Goal: Check status: Check status

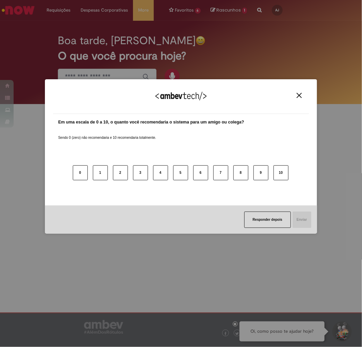
click at [302, 94] on button "Close" at bounding box center [298, 95] width 9 height 6
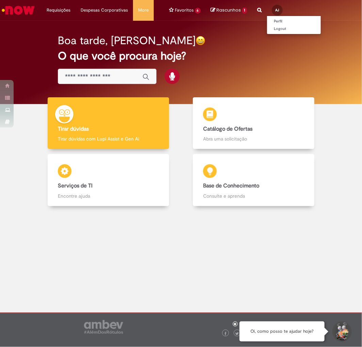
click at [275, 11] on span "AJ" at bounding box center [277, 10] width 4 height 4
click at [275, 29] on link "Logout" at bounding box center [294, 28] width 54 height 7
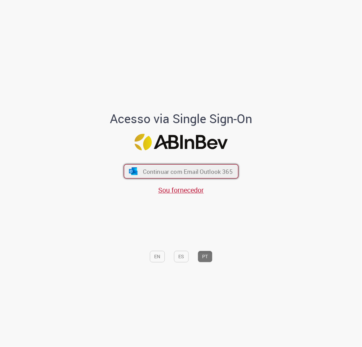
click at [160, 165] on button "Continuar com Email Outlook 365" at bounding box center [181, 171] width 115 height 14
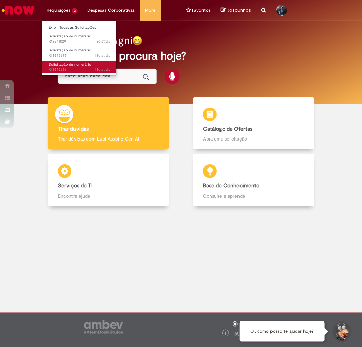
click at [56, 64] on span "Solicitação de numerário" at bounding box center [70, 64] width 43 height 5
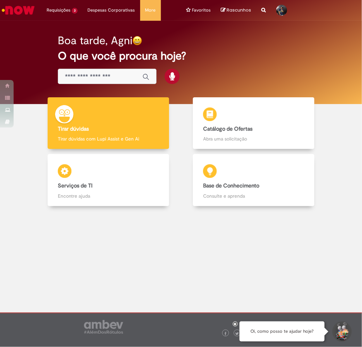
click at [75, 287] on div at bounding box center [180, 270] width 351 height 118
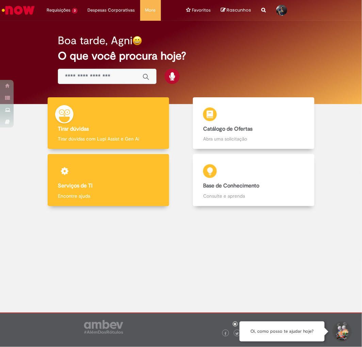
click at [57, 185] on div "Serviços de TI Serviços de TI Encontre ajuda" at bounding box center [108, 180] width 121 height 52
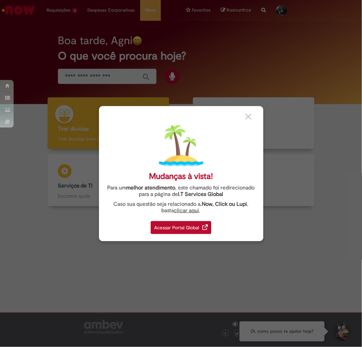
click at [92, 77] on div "Mudanças à vista! Para um melhor atendimento , este chamado foi redirecionado p…" at bounding box center [181, 173] width 362 height 347
click at [194, 226] on div "Acessar Portal Global" at bounding box center [181, 227] width 61 height 13
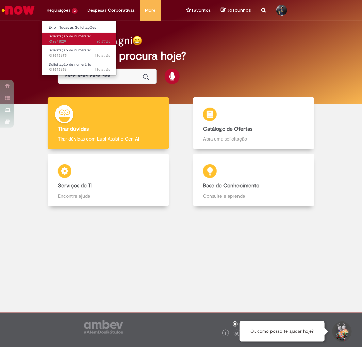
click at [61, 34] on span "Solicitação de numerário" at bounding box center [70, 36] width 43 height 5
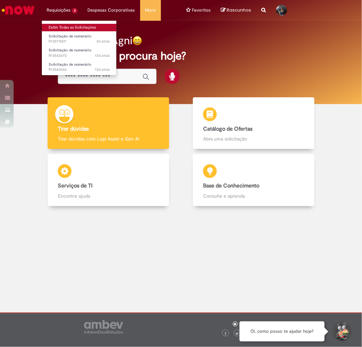
click at [67, 24] on link "Exibir Todas as Solicitações" at bounding box center [79, 27] width 75 height 7
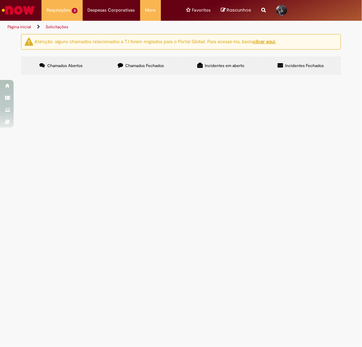
drag, startPoint x: 49, startPoint y: 120, endPoint x: 25, endPoint y: 118, distance: 23.5
click at [0, 0] on section "Itens solicitados Exportar como PDF Exportar como Excel Exportar como CSV Itens…" at bounding box center [0, 0] width 0 height 0
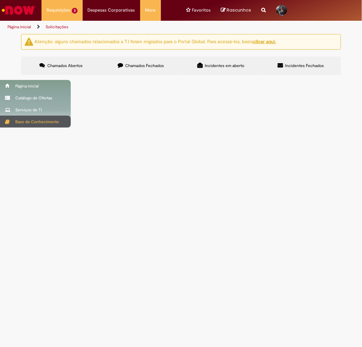
copy table "Número Oferta Descrição Fase Status R13571029"
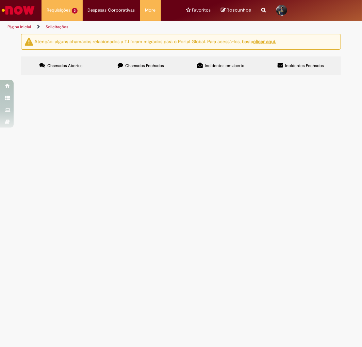
click at [0, 0] on td "R13571029" at bounding box center [0, 0] width 0 height 0
drag, startPoint x: 53, startPoint y: 121, endPoint x: 30, endPoint y: 122, distance: 23.1
click at [0, 0] on td "R13571029" at bounding box center [0, 0] width 0 height 0
copy span "R13571029"
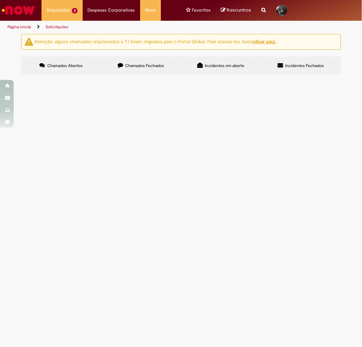
drag, startPoint x: 53, startPoint y: 134, endPoint x: 32, endPoint y: 133, distance: 20.8
click at [0, 0] on td "R13543675" at bounding box center [0, 0] width 0 height 0
copy span "R13543675"
click at [0, 0] on span "R13571029" at bounding box center [0, 0] width 0 height 0
drag, startPoint x: 52, startPoint y: 144, endPoint x: 36, endPoint y: 145, distance: 16.3
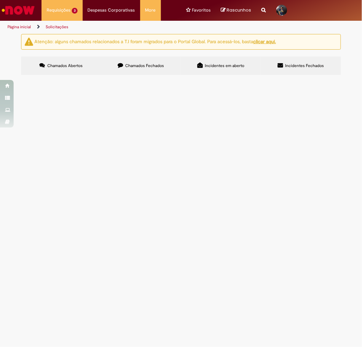
click at [0, 0] on td "R13543656" at bounding box center [0, 0] width 0 height 0
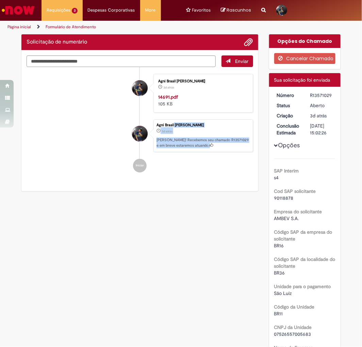
drag, startPoint x: 53, startPoint y: 144, endPoint x: 33, endPoint y: 144, distance: 20.7
click at [37, 130] on li "Agni Brasil Correa Ribeiro Junior 3d atrás 3 dias atrás Ola! Recebemos seu cham…" at bounding box center [140, 135] width 226 height 33
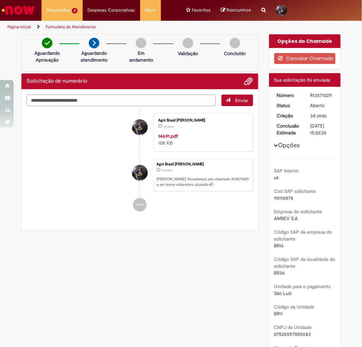
click at [27, 28] on link "Página inicial" at bounding box center [18, 26] width 23 height 5
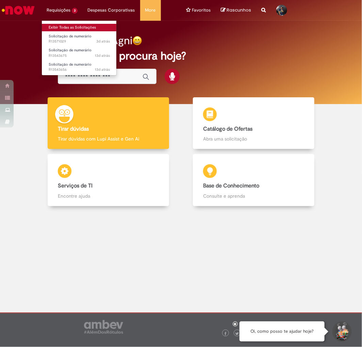
click at [68, 25] on link "Exibir Todas as Solicitações" at bounding box center [79, 27] width 75 height 7
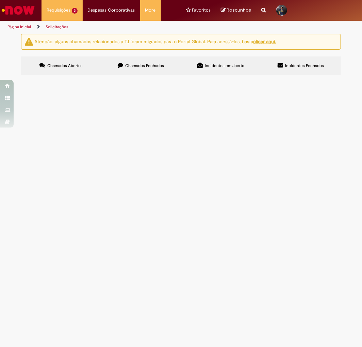
drag, startPoint x: 53, startPoint y: 145, endPoint x: 31, endPoint y: 146, distance: 22.1
click at [0, 0] on td "R13543656" at bounding box center [0, 0] width 0 height 0
copy span "R13543656"
drag, startPoint x: 82, startPoint y: 107, endPoint x: 66, endPoint y: 107, distance: 16.0
click at [0, 0] on th "Oferta" at bounding box center [0, 0] width 0 height 0
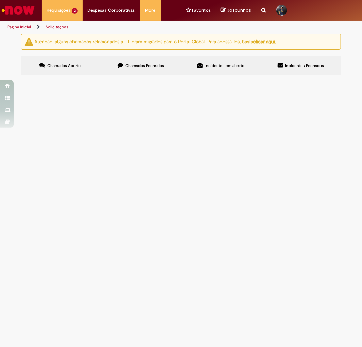
copy div "Oferta"
drag, startPoint x: 111, startPoint y: 120, endPoint x: 63, endPoint y: 120, distance: 48.3
click at [0, 0] on td "Solicitação de numerário" at bounding box center [0, 0] width 0 height 0
copy span "Solicitação de numerário"
drag, startPoint x: 46, startPoint y: 107, endPoint x: 30, endPoint y: 108, distance: 16.0
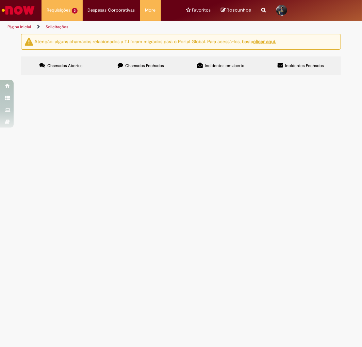
click at [0, 0] on th "Número" at bounding box center [0, 0] width 0 height 0
copy div "Número"
drag, startPoint x: 46, startPoint y: 109, endPoint x: 32, endPoint y: 109, distance: 13.6
click at [0, 0] on th "Número" at bounding box center [0, 0] width 0 height 0
copy div "Número"
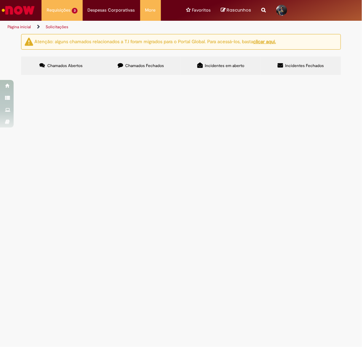
click at [0, 0] on td "Solicitação de numerário" at bounding box center [0, 0] width 0 height 0
click at [0, 0] on span "Solicitação de numerário" at bounding box center [0, 0] width 0 height 0
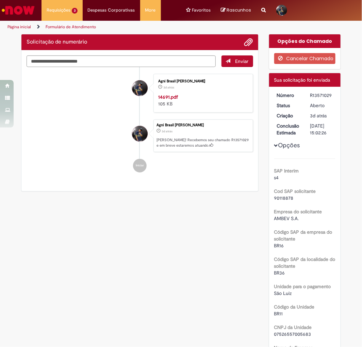
click at [119, 182] on div "Enviar Agni Brasil Correa Ribeiro Junior 3d atrás 3 dias atrás 14691.pdf 105 KB…" at bounding box center [139, 120] width 237 height 141
drag, startPoint x: 57, startPoint y: 24, endPoint x: 49, endPoint y: 30, distance: 9.6
click at [58, 24] on span "Formulário de Atendimento" at bounding box center [71, 26] width 50 height 5
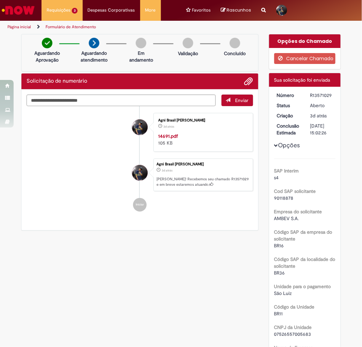
click at [25, 28] on link "Página inicial" at bounding box center [18, 26] width 23 height 5
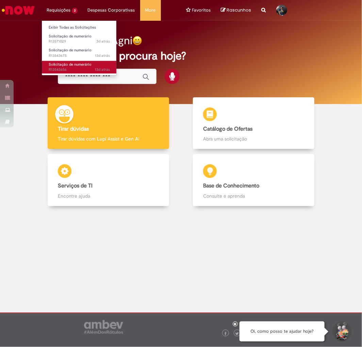
click at [72, 67] on link "Solicitação de numerário 13d atrás 13 dias atrás R13543656" at bounding box center [79, 67] width 75 height 13
click at [63, 62] on span "Solicitação de numerário" at bounding box center [70, 64] width 43 height 5
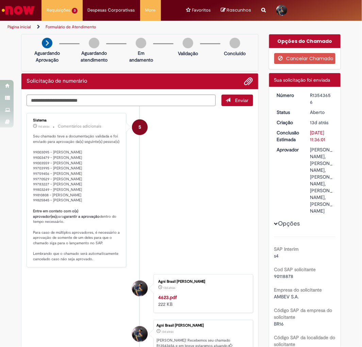
click at [26, 29] on link "Página inicial" at bounding box center [18, 26] width 23 height 5
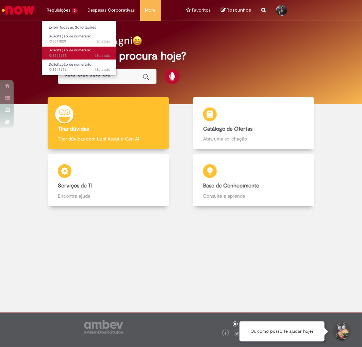
click at [72, 54] on span "13d atrás 13 dias atrás R13543675" at bounding box center [79, 55] width 61 height 5
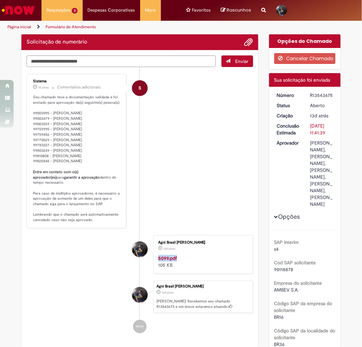
drag, startPoint x: 172, startPoint y: 259, endPoint x: 151, endPoint y: 259, distance: 21.1
click at [153, 259] on div "Agni Brasil Correa Ribeiro Junior 13d atrás 13 dias atrás 5099.pdf 105 KB" at bounding box center [203, 254] width 100 height 39
copy strong "5099.pdf"
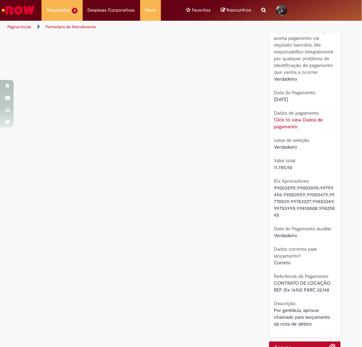
scroll to position [768, 0]
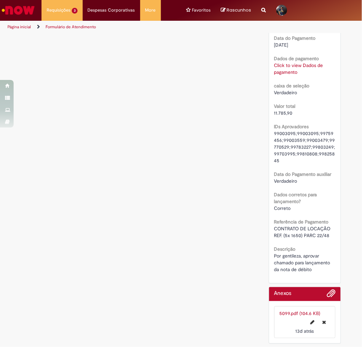
click at [276, 116] on span "11.785,90" at bounding box center [283, 113] width 18 height 6
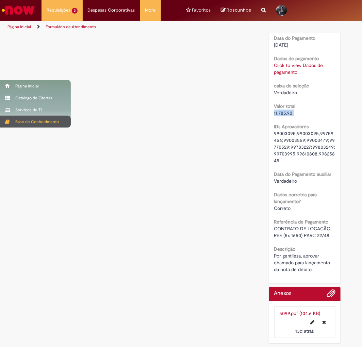
copy div "11.785,90"
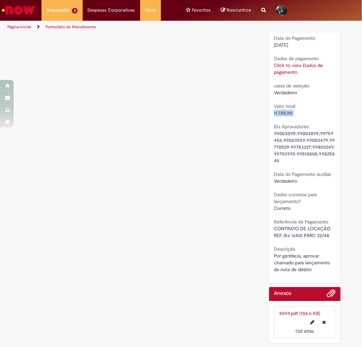
click at [20, 27] on link "Página inicial" at bounding box center [18, 26] width 23 height 5
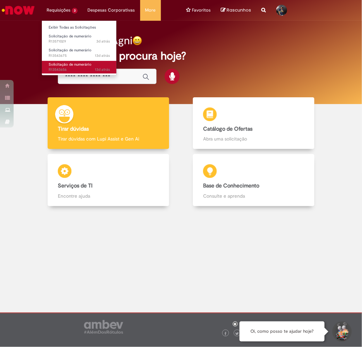
click at [74, 68] on span "13d atrás 13 dias atrás R13543656" at bounding box center [79, 69] width 61 height 5
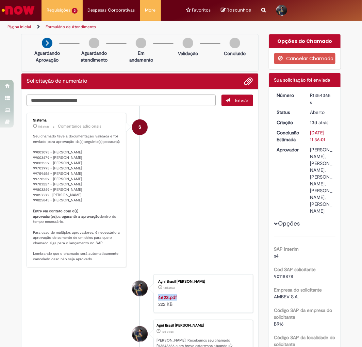
drag, startPoint x: 173, startPoint y: 296, endPoint x: 153, endPoint y: 297, distance: 20.1
click at [155, 297] on div "Agni Brasil Correa Ribeiro Junior 13d atrás 13 dias atrás 4623.pdf 222 KB" at bounding box center [203, 293] width 96 height 35
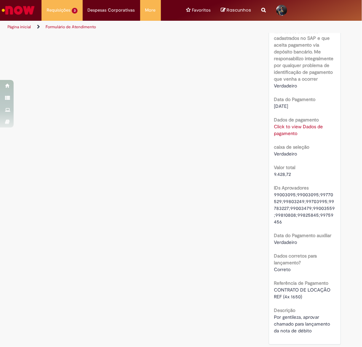
scroll to position [775, 0]
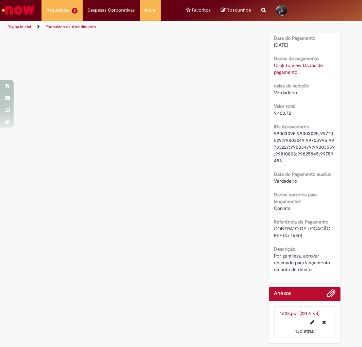
click at [280, 116] on span "9.428,72" at bounding box center [282, 113] width 17 height 6
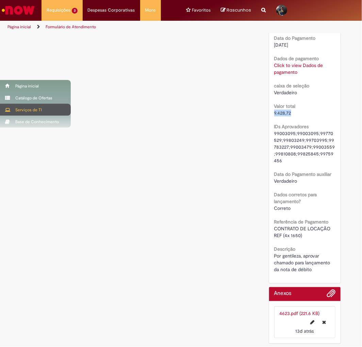
click at [0, 108] on div "Serviços de TI" at bounding box center [35, 110] width 71 height 12
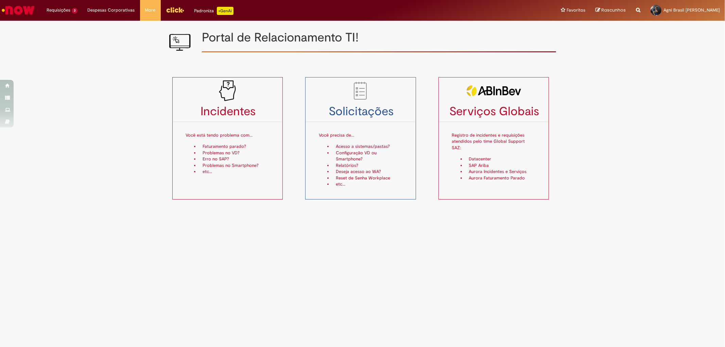
click at [361, 265] on main "Área de TI Portal de Relacionamento TI! Portal de Relacionamento TI! Incidentes…" at bounding box center [362, 184] width 725 height 326
click at [73, 52] on span "Solicitação de numerário" at bounding box center [70, 50] width 43 height 5
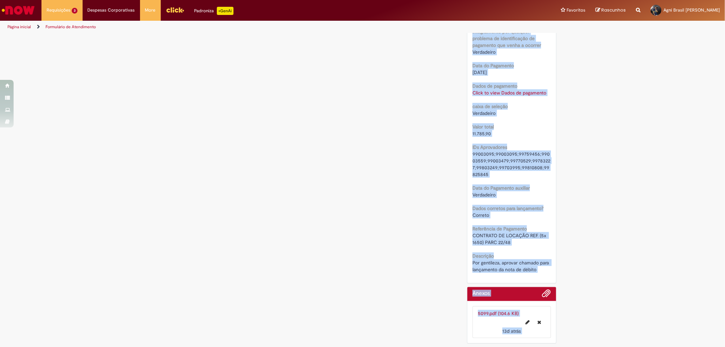
scroll to position [568, 0]
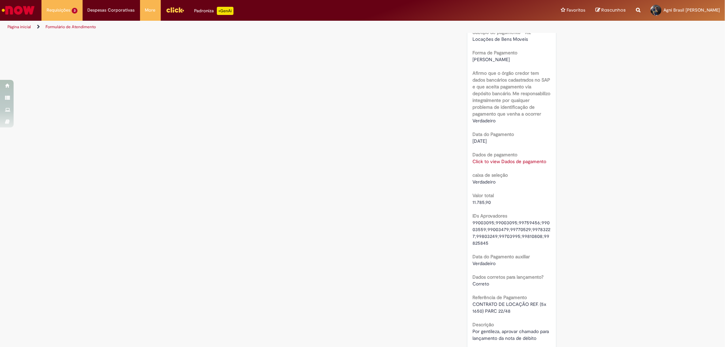
click at [361, 42] on span "Locações de Bens Moveis" at bounding box center [499, 39] width 55 height 6
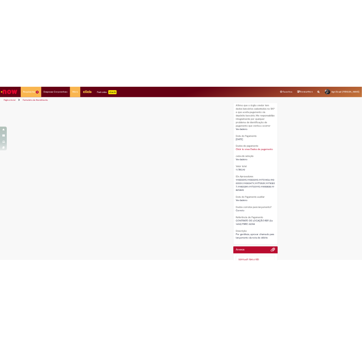
scroll to position [706, 0]
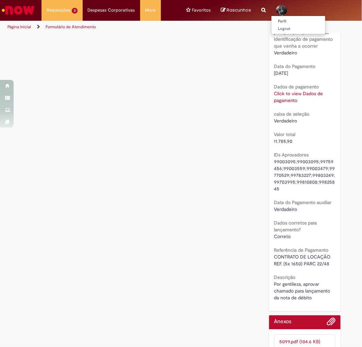
click at [280, 9] on div at bounding box center [281, 10] width 11 height 11
click at [282, 27] on link "Logout" at bounding box center [298, 28] width 54 height 7
